Goal: Task Accomplishment & Management: Manage account settings

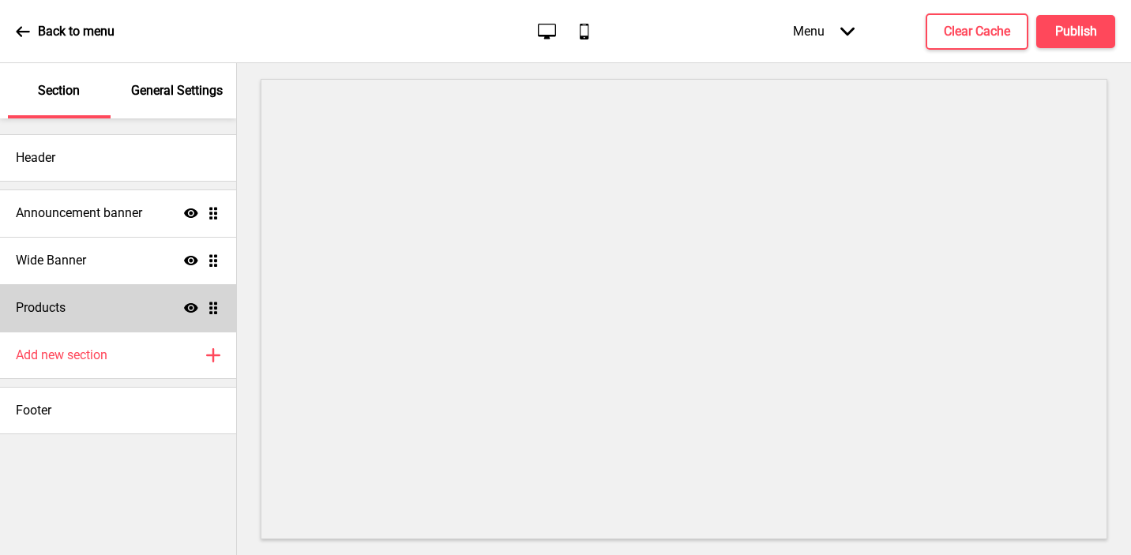
click at [117, 292] on div "Products Show Drag" at bounding box center [118, 307] width 236 height 47
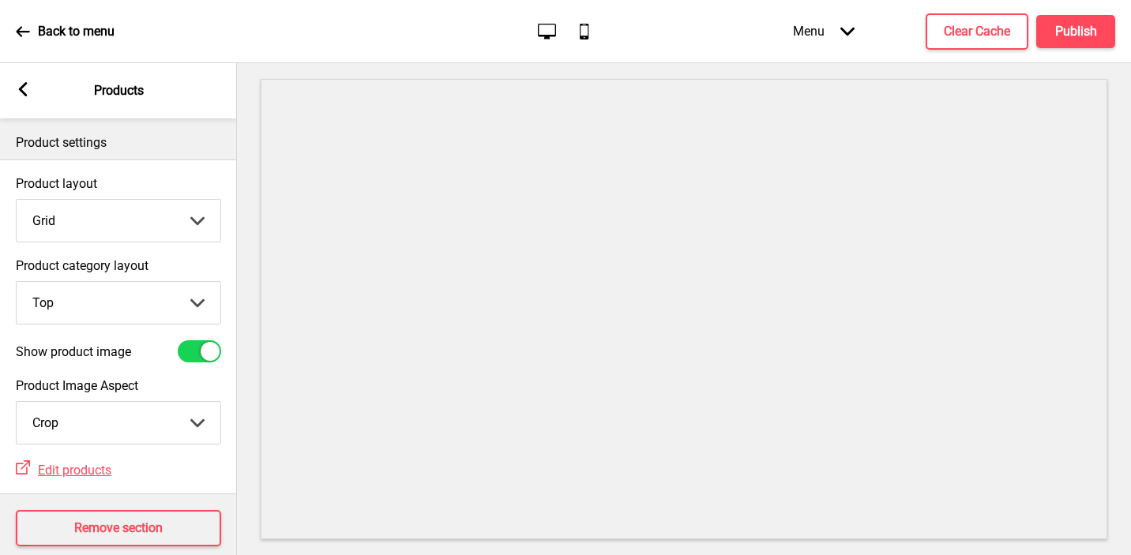
click at [112, 285] on select "Top Side" at bounding box center [119, 303] width 204 height 42
click at [195, 353] on div at bounding box center [199, 351] width 43 height 22
checkbox input "false"
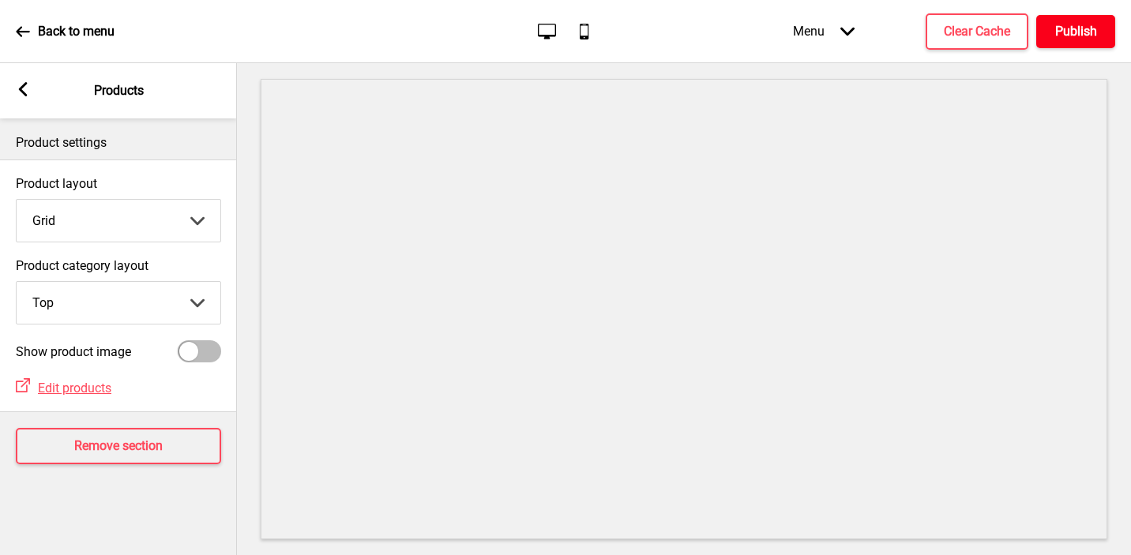
click at [1070, 36] on h4 "Publish" at bounding box center [1076, 31] width 42 height 17
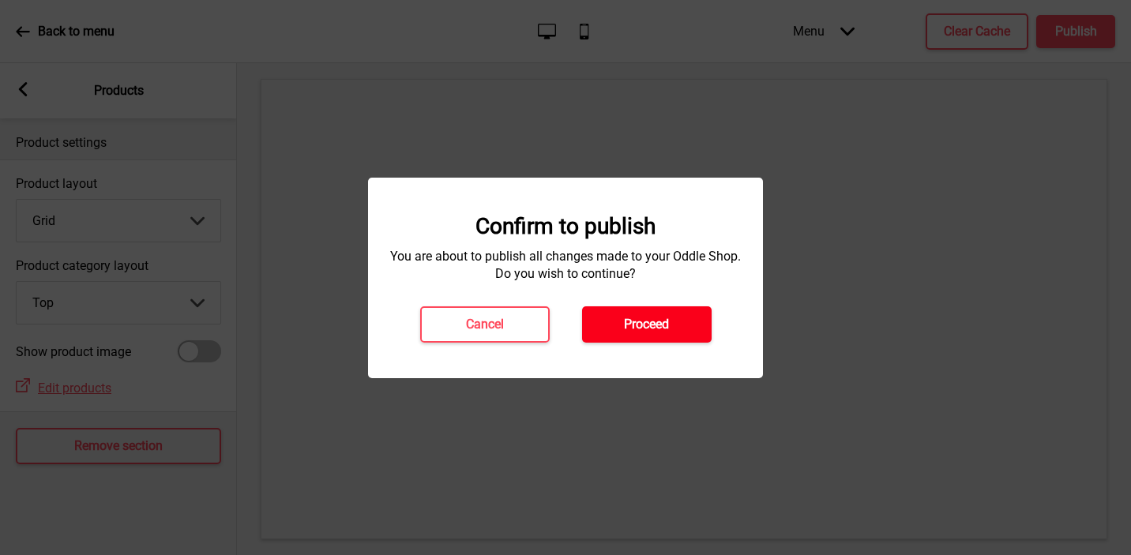
click at [699, 322] on button "Proceed" at bounding box center [647, 325] width 130 height 36
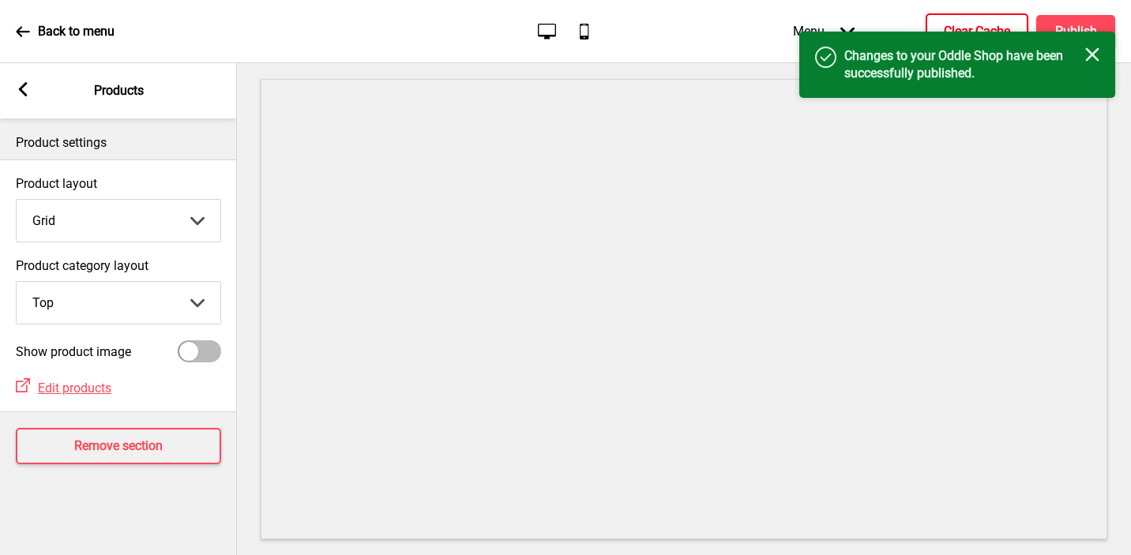
click at [987, 29] on h4 "Clear Cache" at bounding box center [977, 31] width 66 height 17
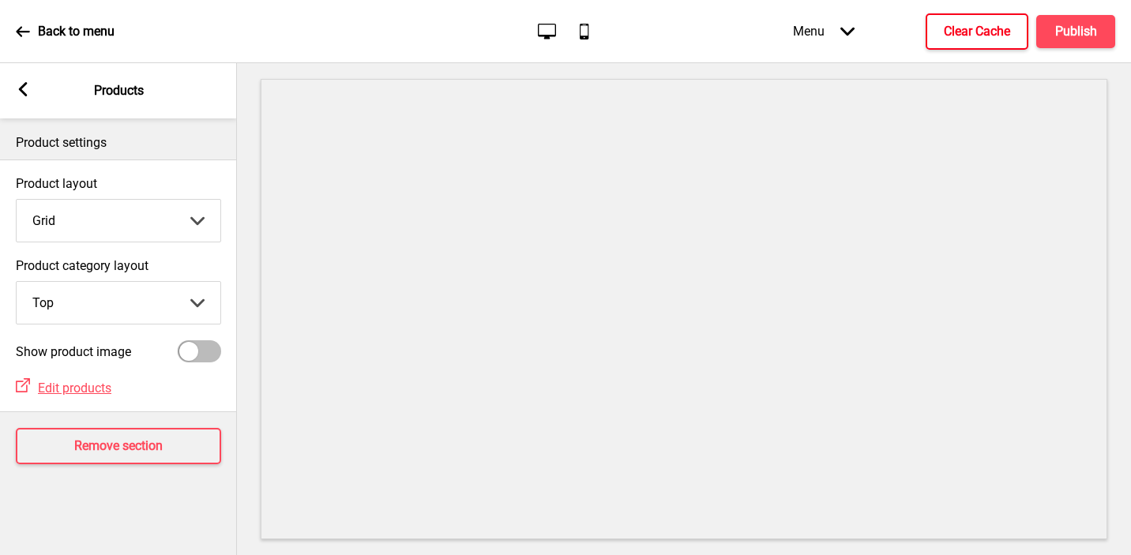
click at [56, 227] on select "Grid List" at bounding box center [119, 221] width 204 height 42
select select "list"
click at [17, 200] on select "Grid List" at bounding box center [119, 221] width 204 height 42
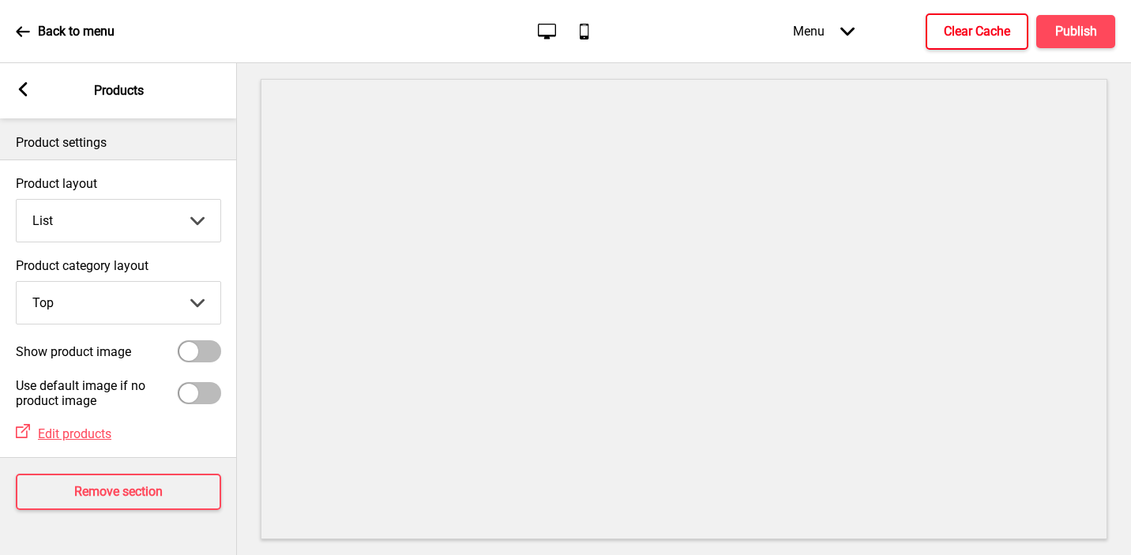
click at [1096, 50] on div "Menu Arrow down Product Page Store Information Checkout Thank you Terms & Condi…" at bounding box center [923, 31] width 386 height 47
click at [1081, 39] on h4 "Publish" at bounding box center [1076, 31] width 42 height 17
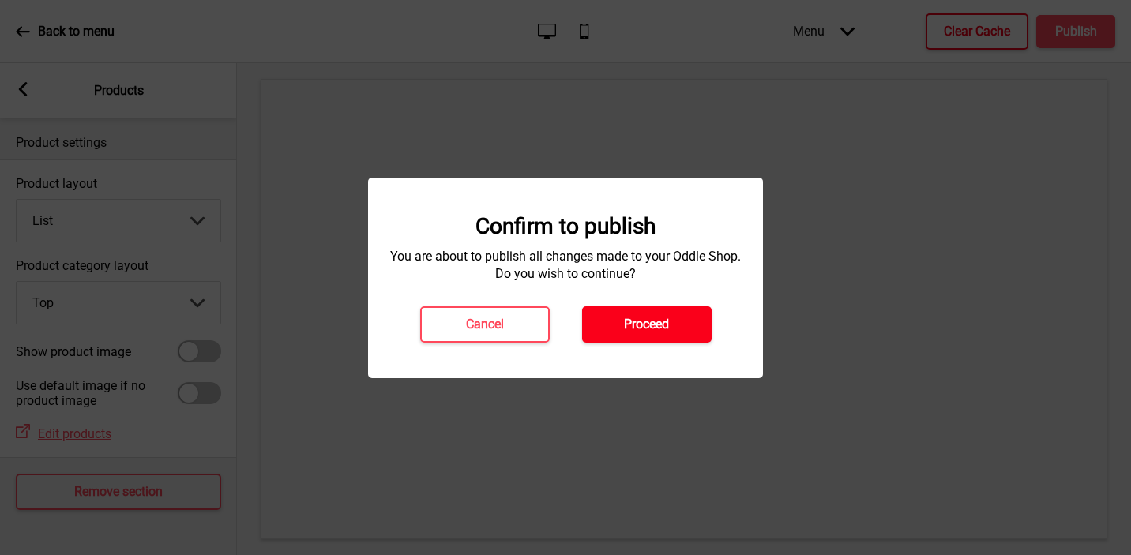
click at [635, 319] on h4 "Proceed" at bounding box center [646, 324] width 45 height 17
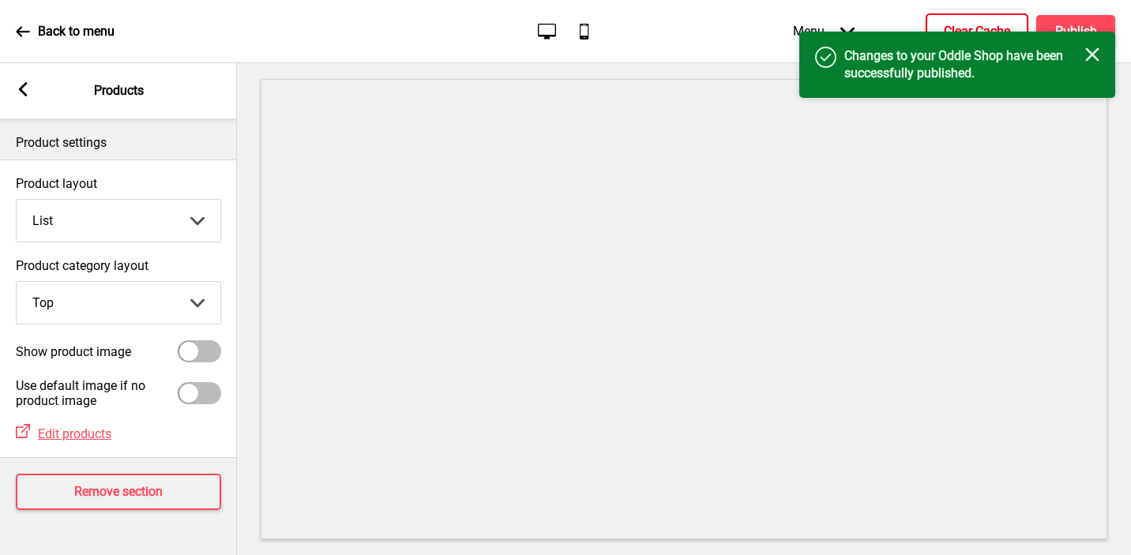
click at [967, 28] on h4 "Clear Cache" at bounding box center [977, 31] width 66 height 17
